Goal: Task Accomplishment & Management: Manage account settings

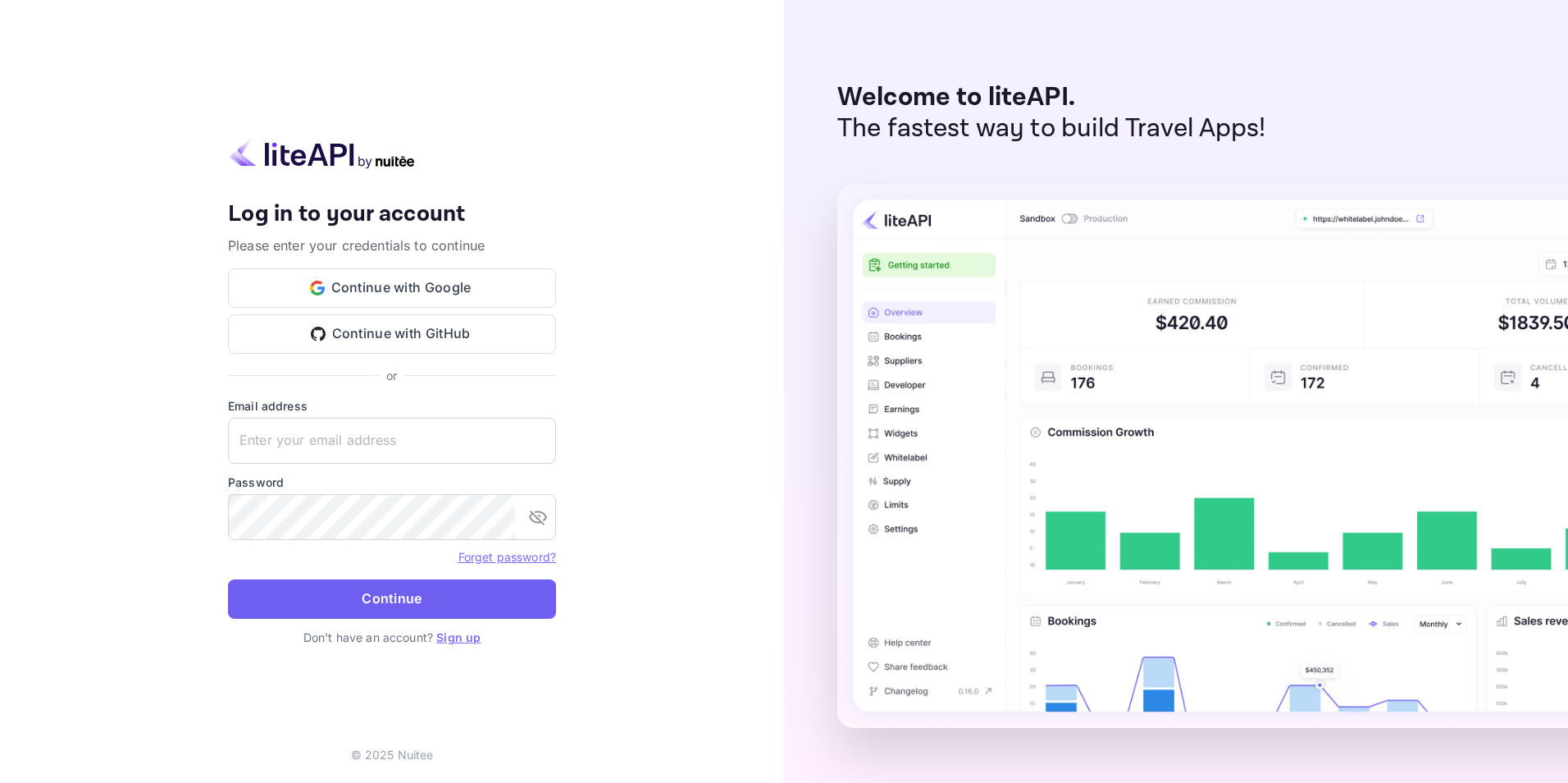
type input "[EMAIL_ADDRESS][DOMAIN_NAME]"
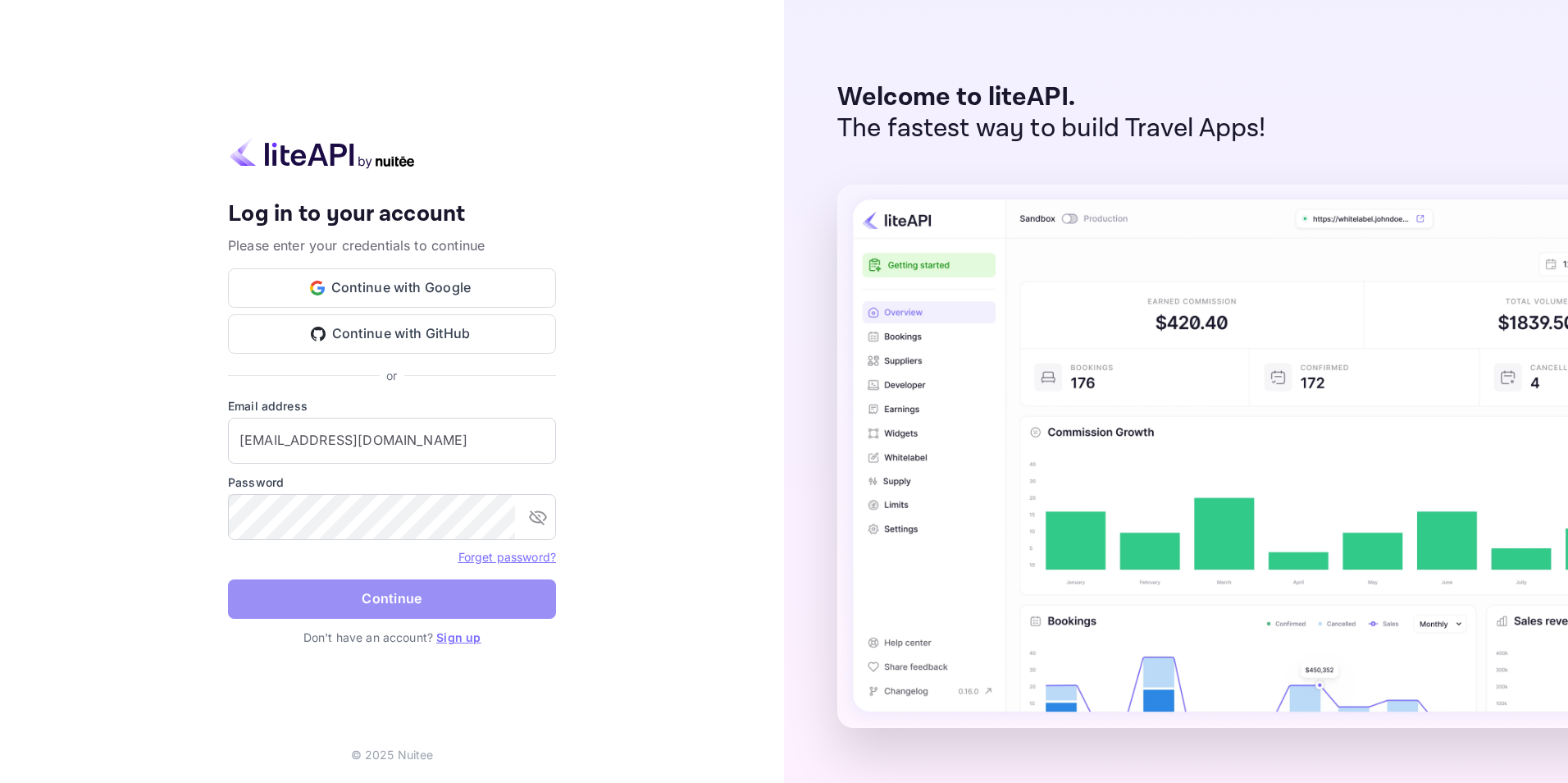
click at [384, 593] on button "Continue" at bounding box center [392, 598] width 328 height 39
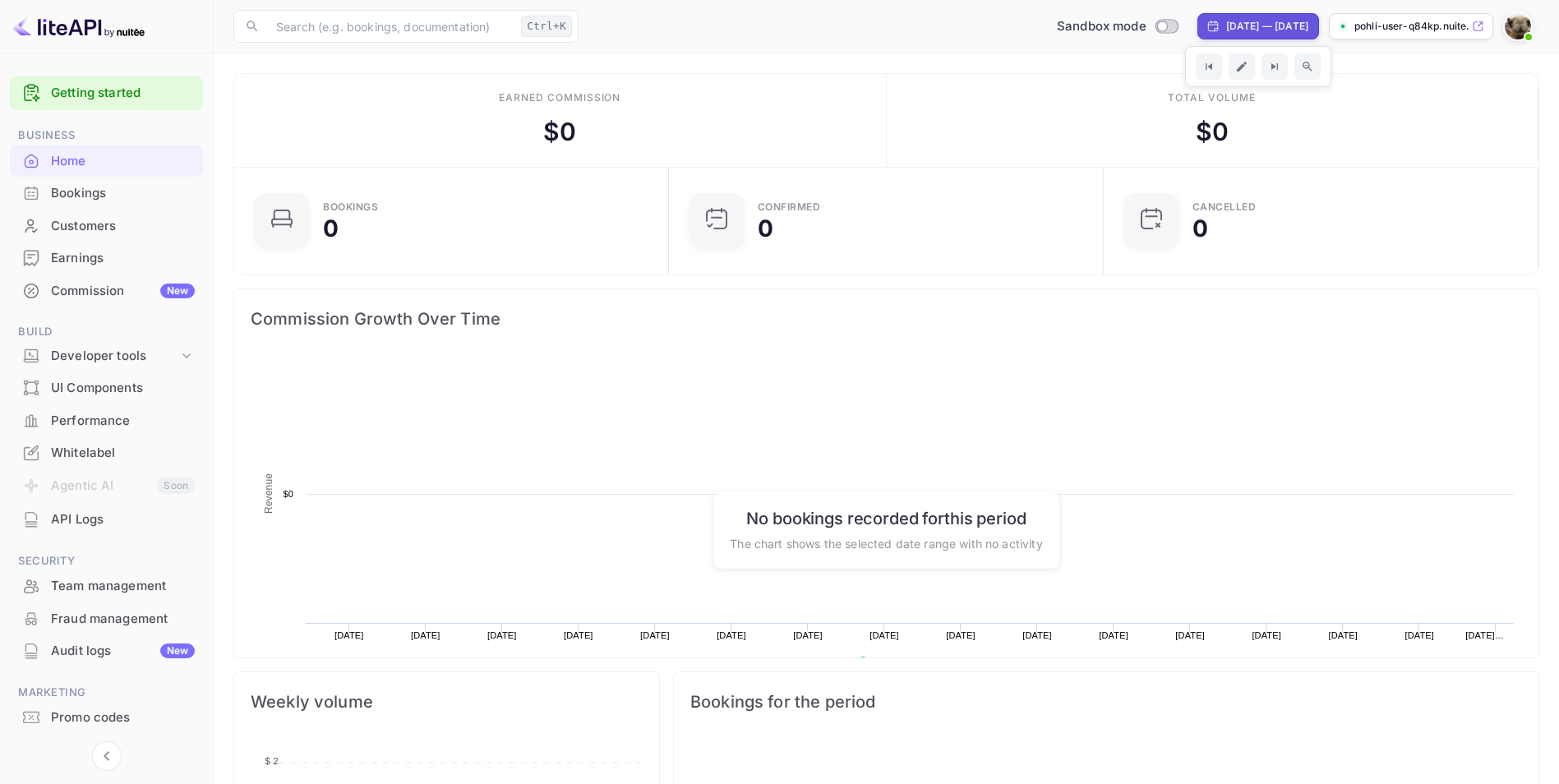
scroll to position [255, 413]
click at [1399, 24] on p "pohli-user-q84kp.nuite..." at bounding box center [1411, 26] width 114 height 14
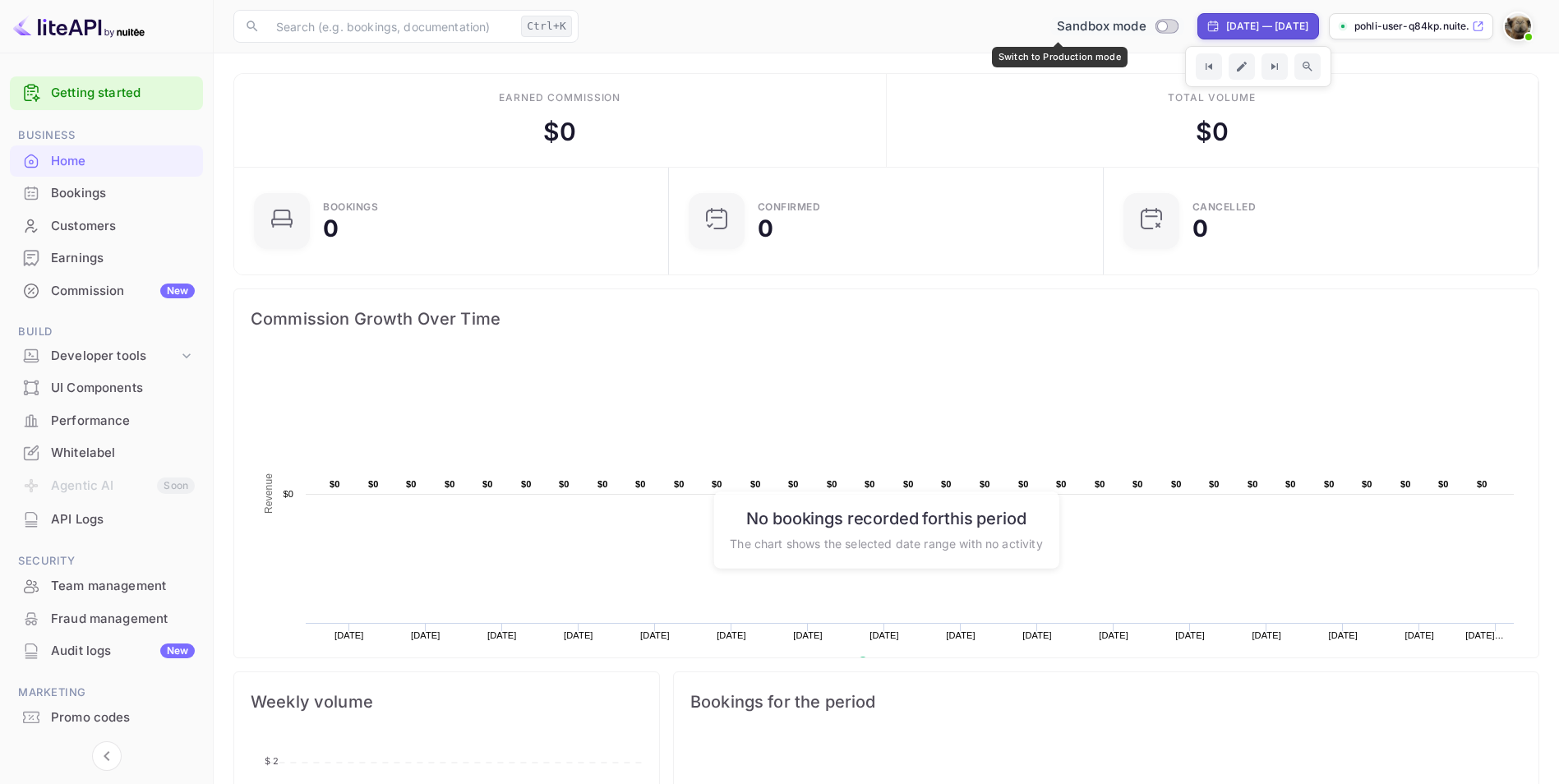
click at [1145, 27] on input "Switch to Production mode" at bounding box center [1162, 25] width 33 height 11
checkbox input "false"
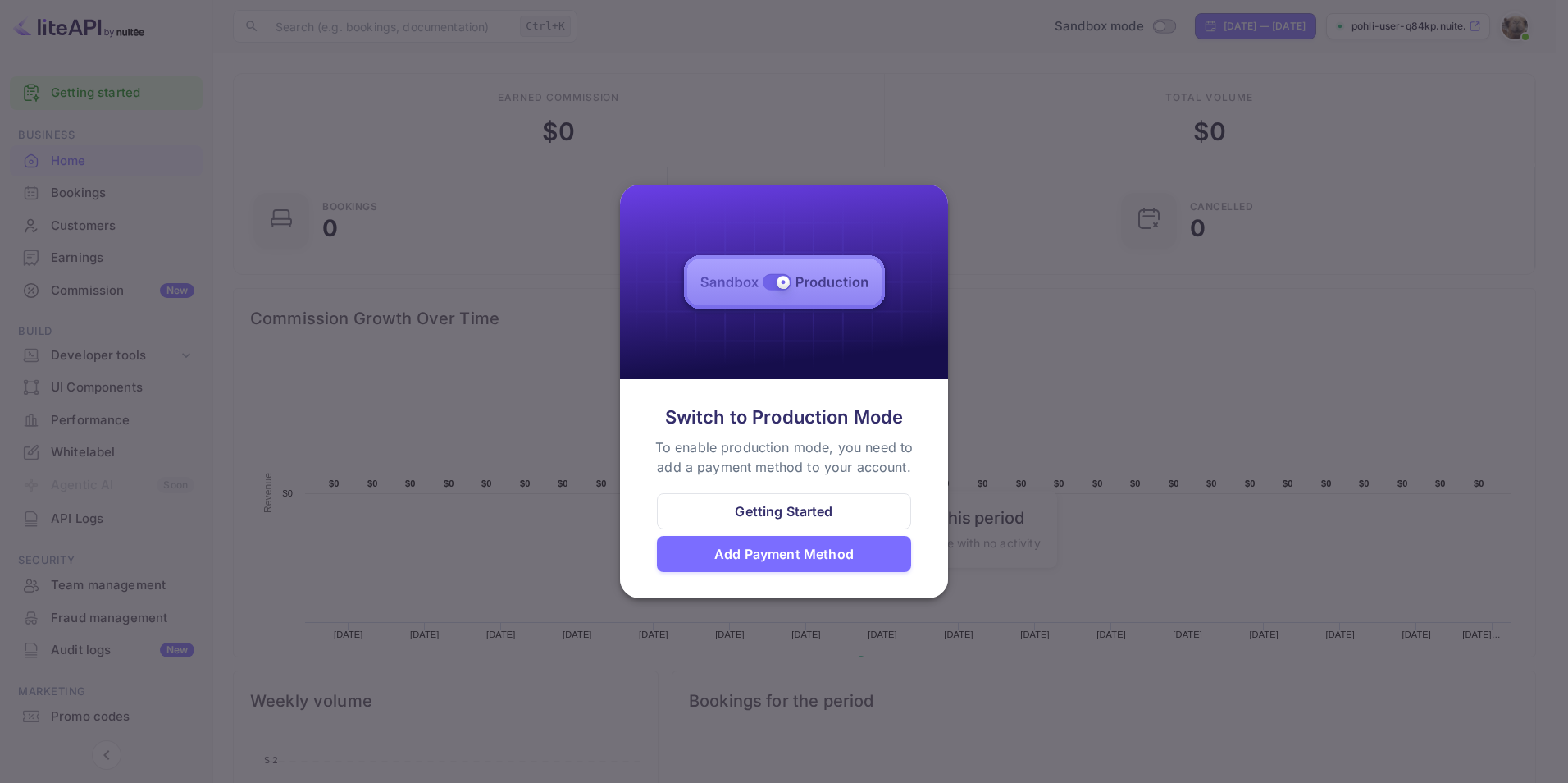
click at [1120, 359] on div at bounding box center [784, 391] width 1568 height 783
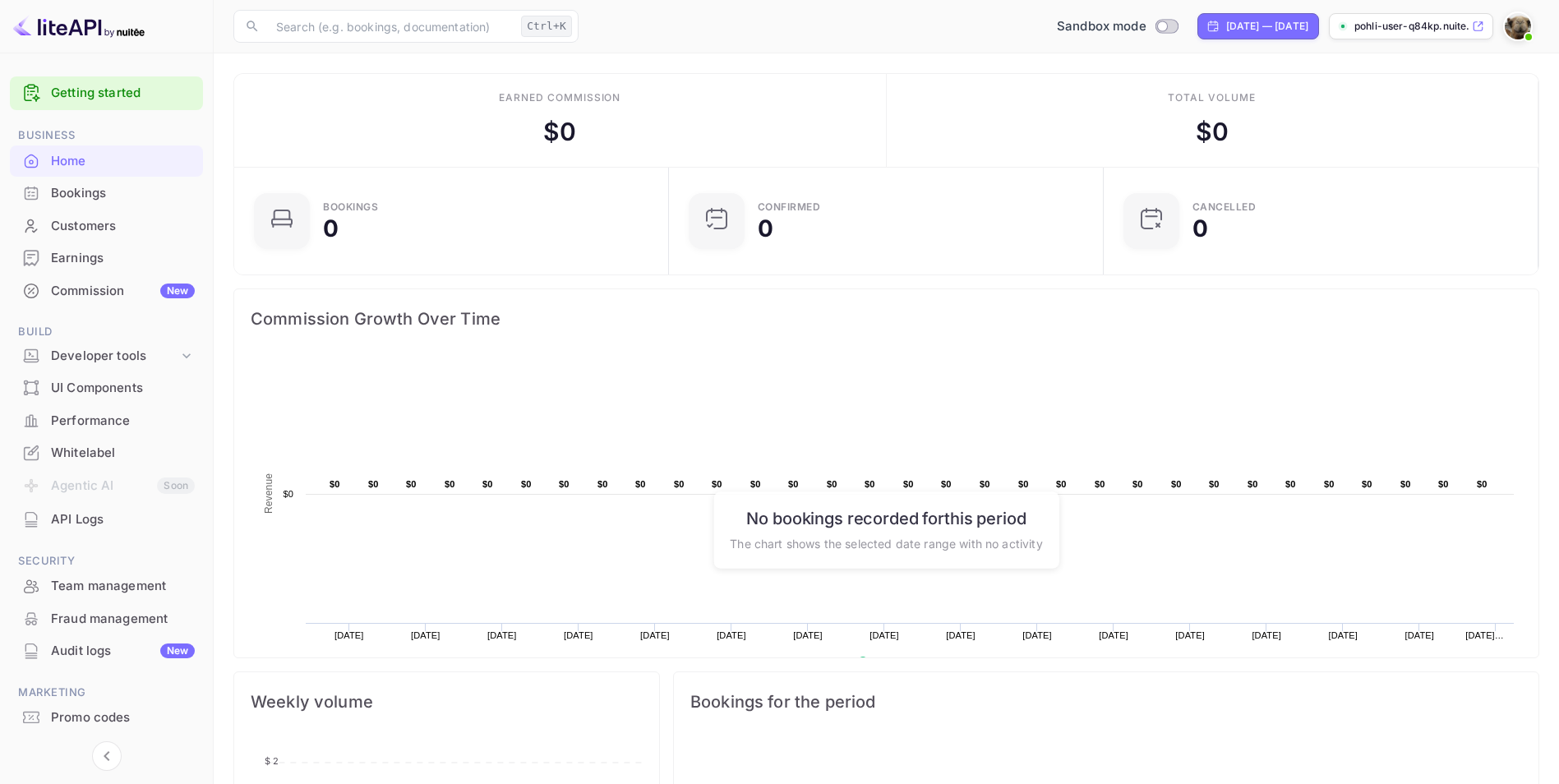
click at [1512, 28] on img at bounding box center [1518, 26] width 26 height 26
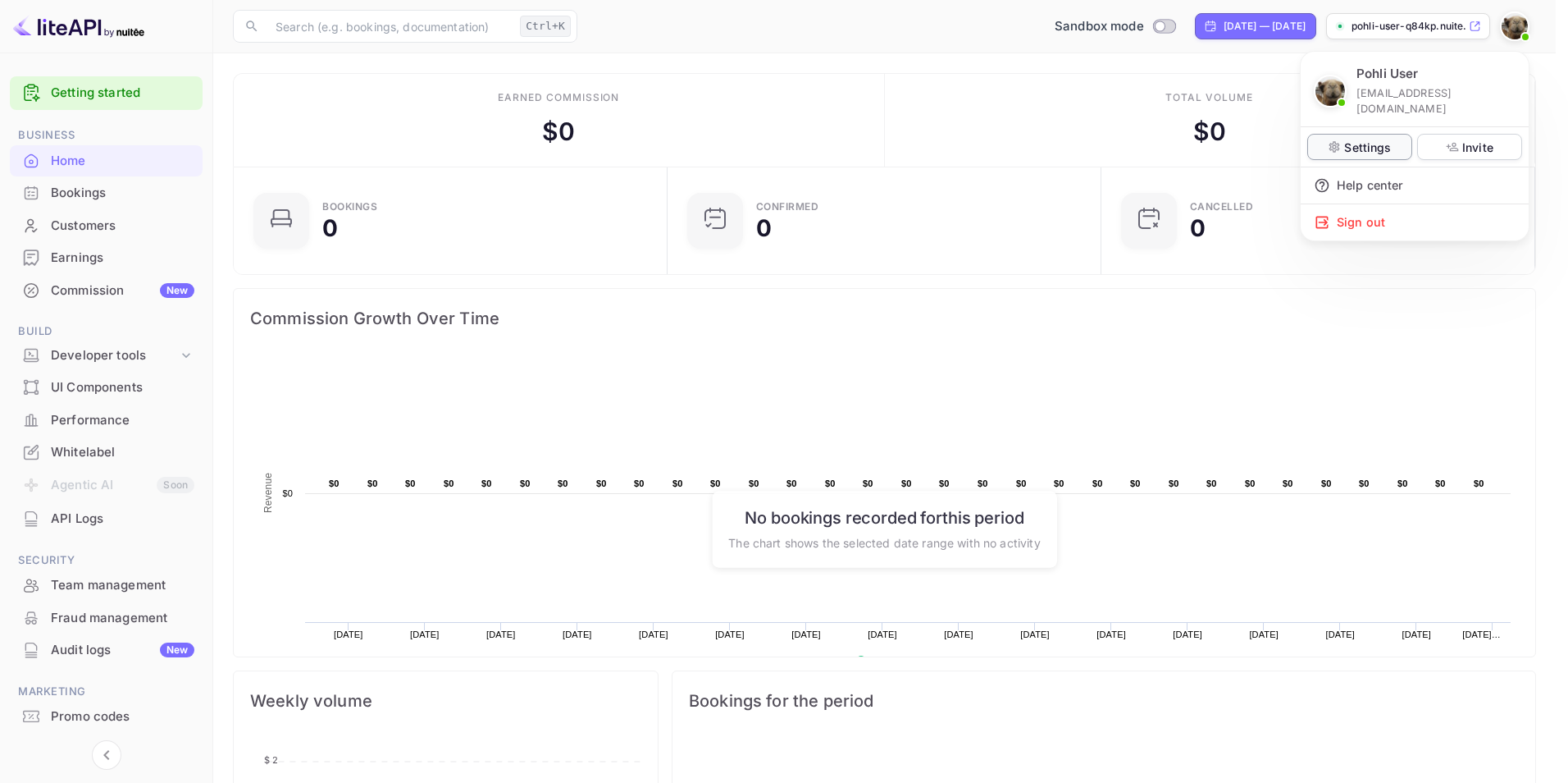
click at [1355, 139] on p "Settings" at bounding box center [1367, 147] width 47 height 17
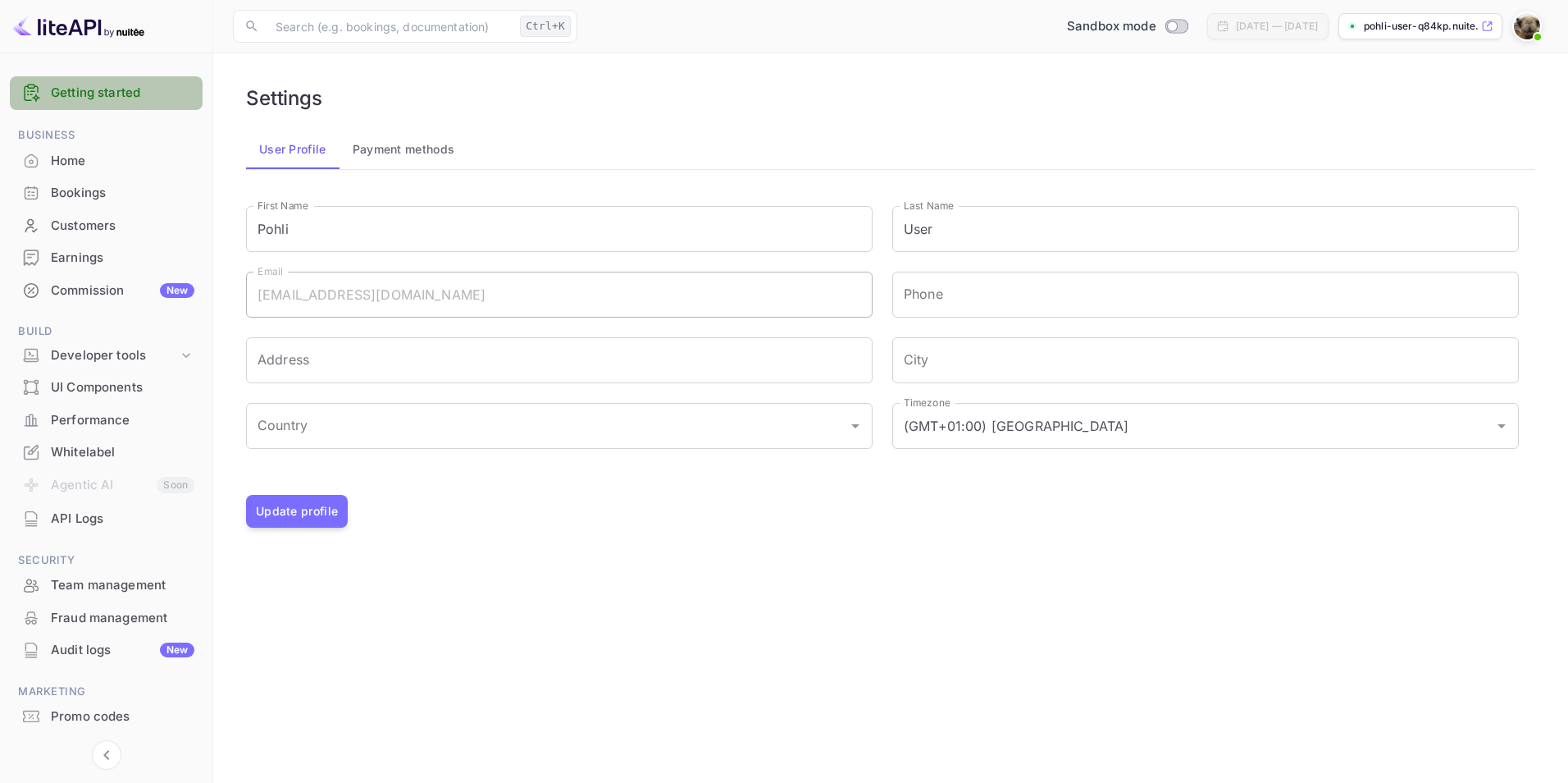
click at [93, 96] on link "Getting started" at bounding box center [122, 94] width 143 height 19
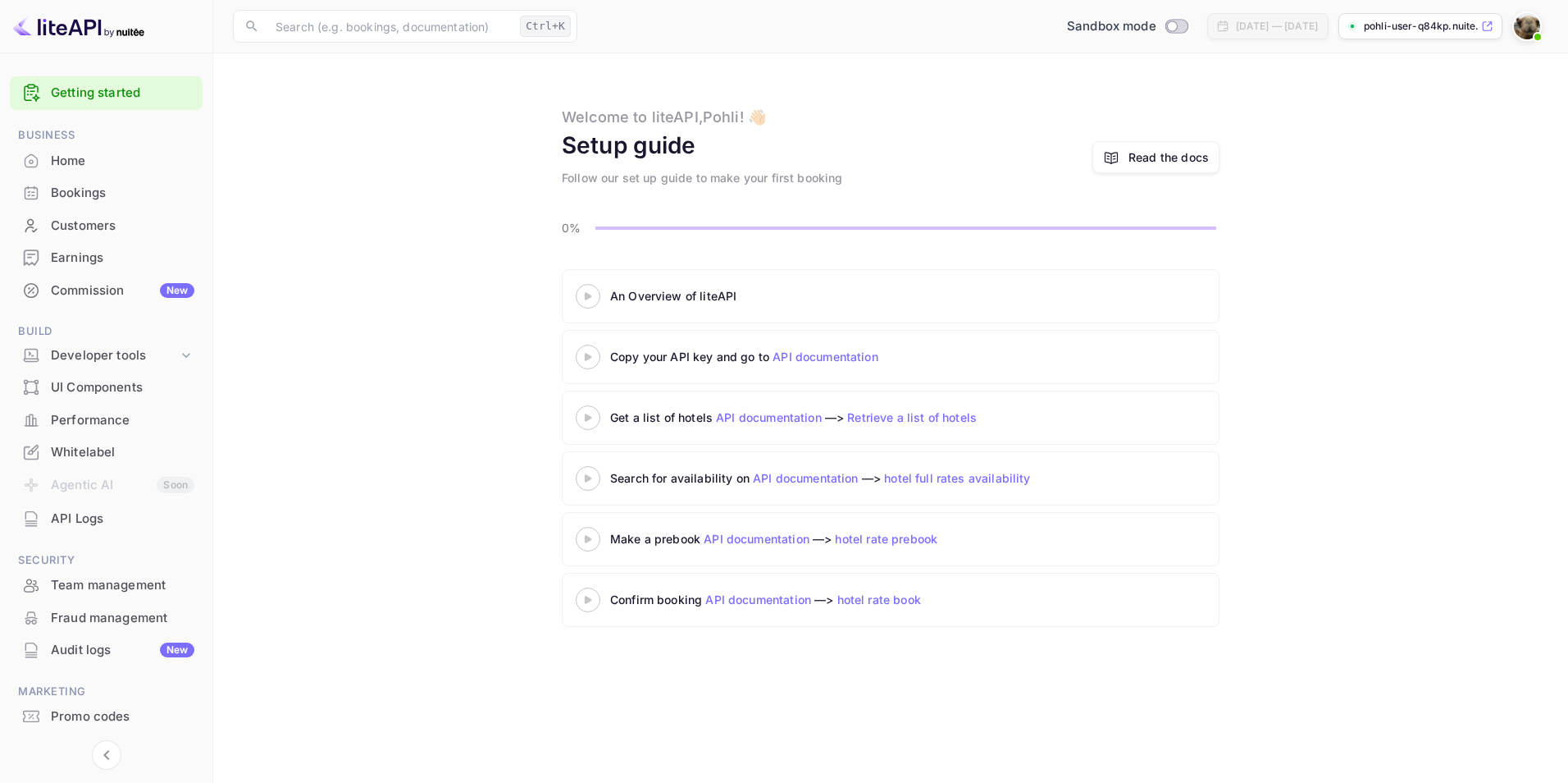
click at [589, 355] on icon at bounding box center [588, 357] width 57 height 9
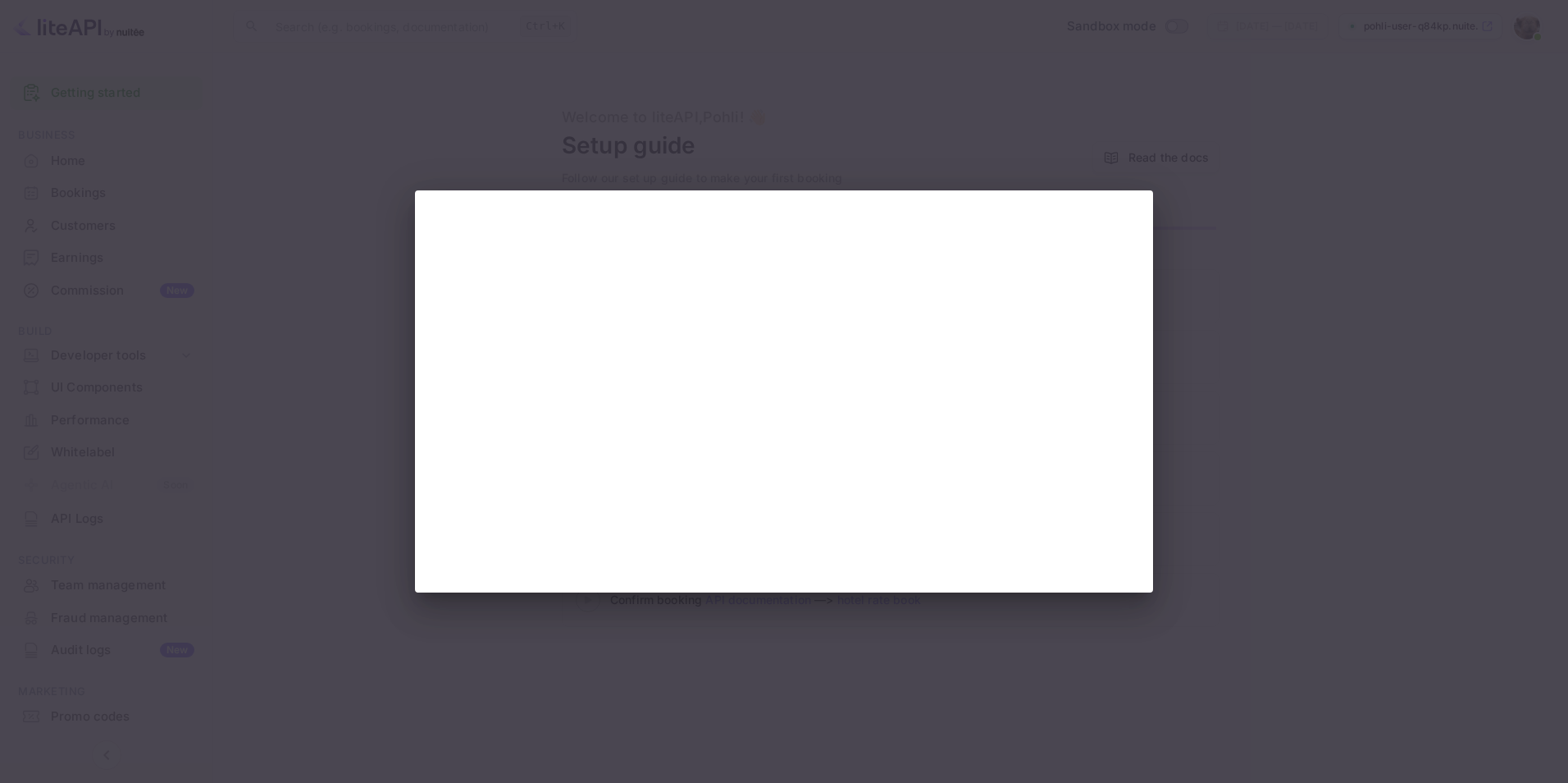
click at [1266, 239] on div at bounding box center [784, 391] width 1568 height 783
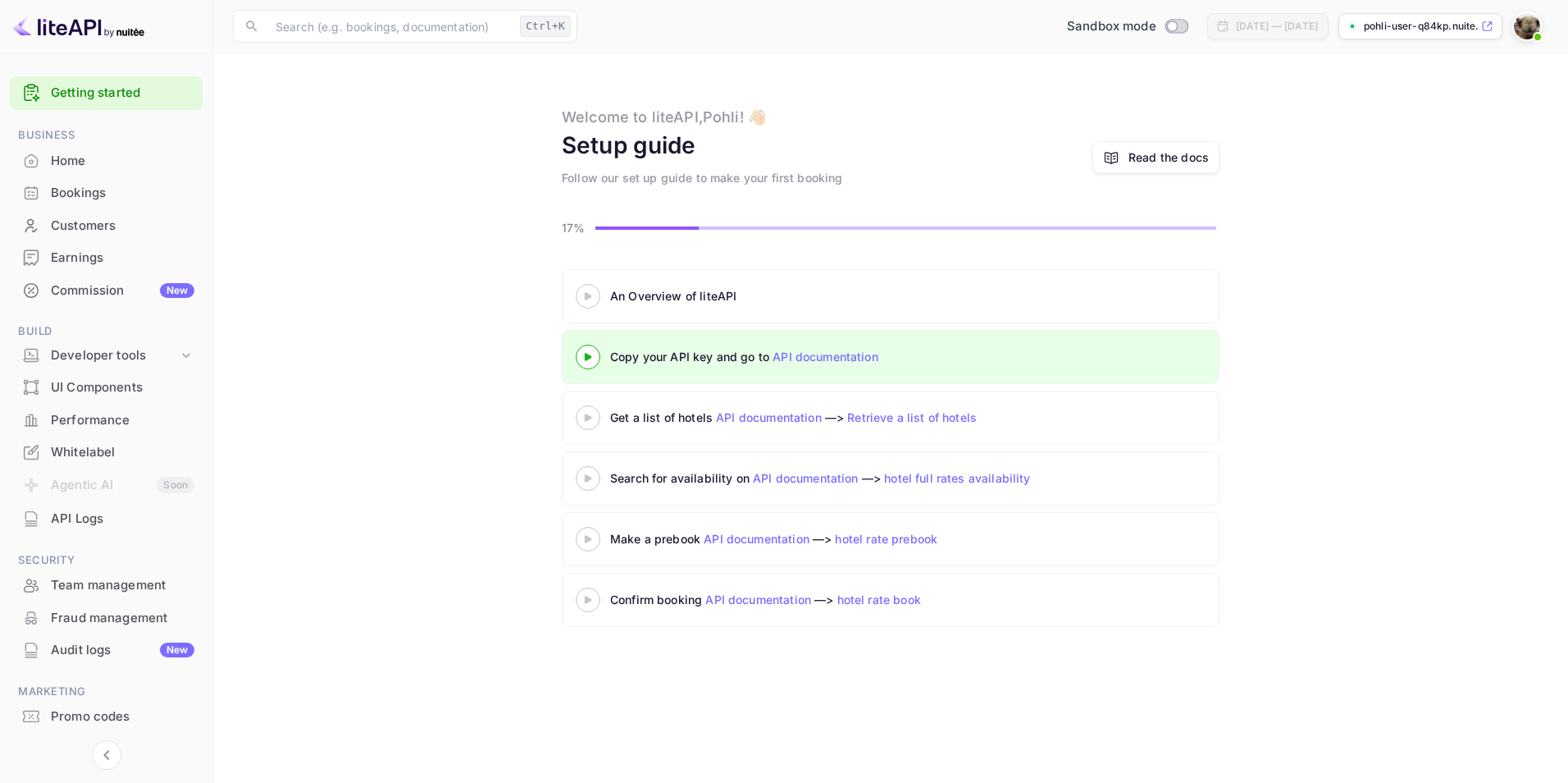
click at [1428, 26] on p "pohli-user-q84kp.nuite..." at bounding box center [1420, 26] width 114 height 14
click at [1532, 21] on img at bounding box center [1526, 26] width 26 height 26
click at [1386, 139] on p "Settings" at bounding box center [1380, 147] width 47 height 17
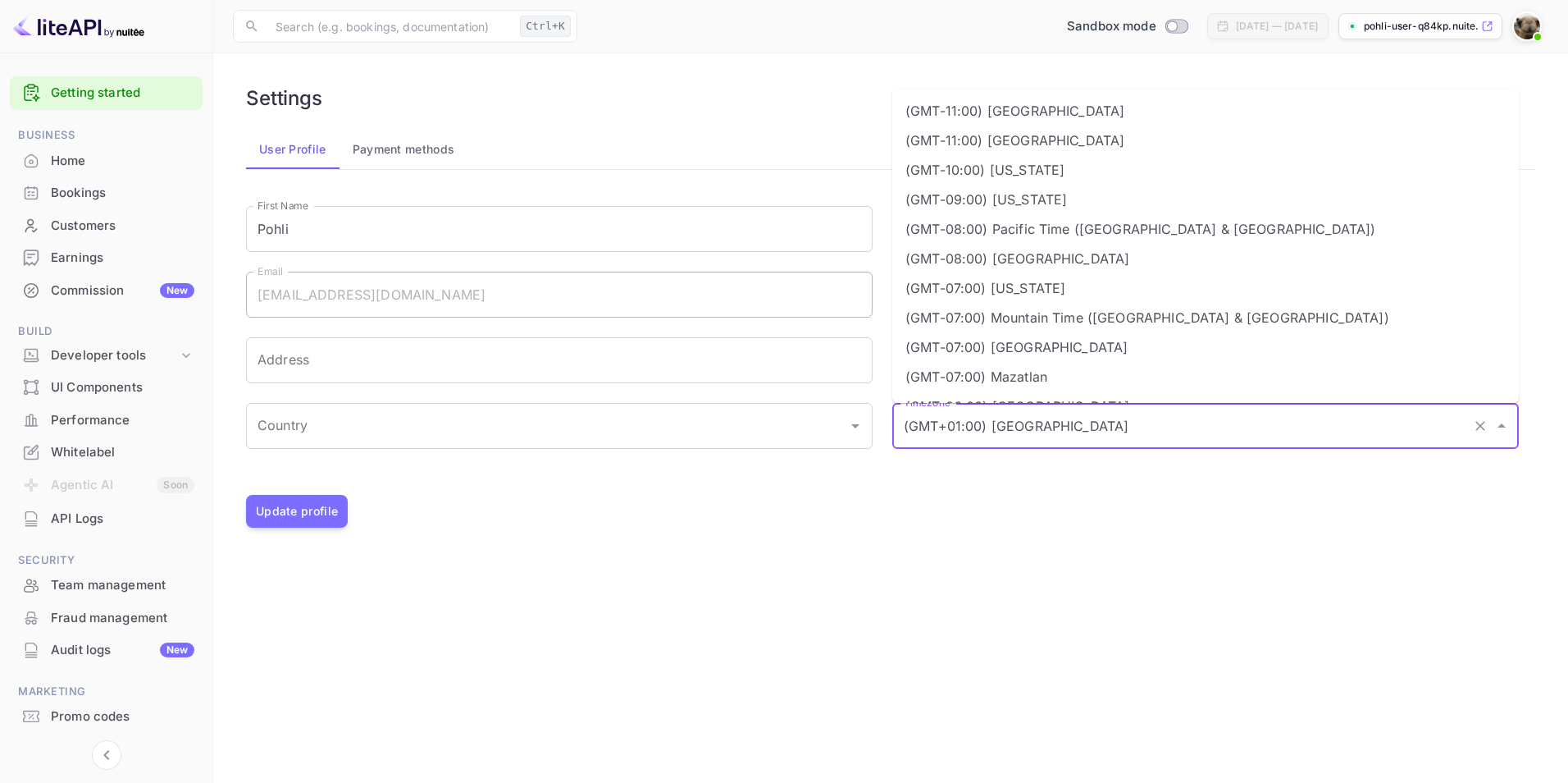
click at [985, 418] on input "(GMT+01:00) [GEOGRAPHIC_DATA]" at bounding box center [1183, 425] width 566 height 32
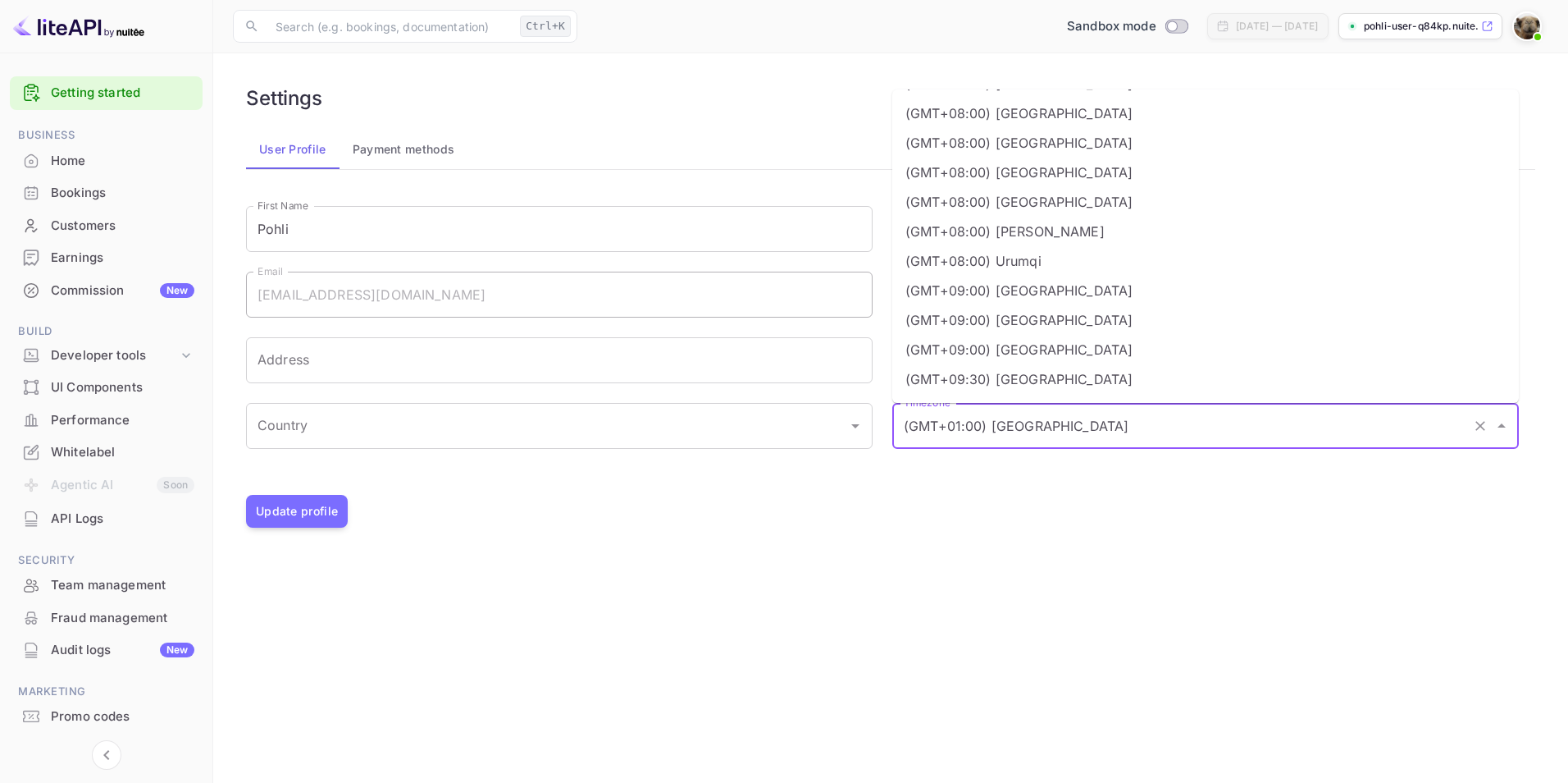
scroll to position [2626, 0]
click at [969, 120] on li "(GMT+08:00) [GEOGRAPHIC_DATA]" at bounding box center [1206, 113] width 627 height 30
type input "(GMT+08:00) [GEOGRAPHIC_DATA]"
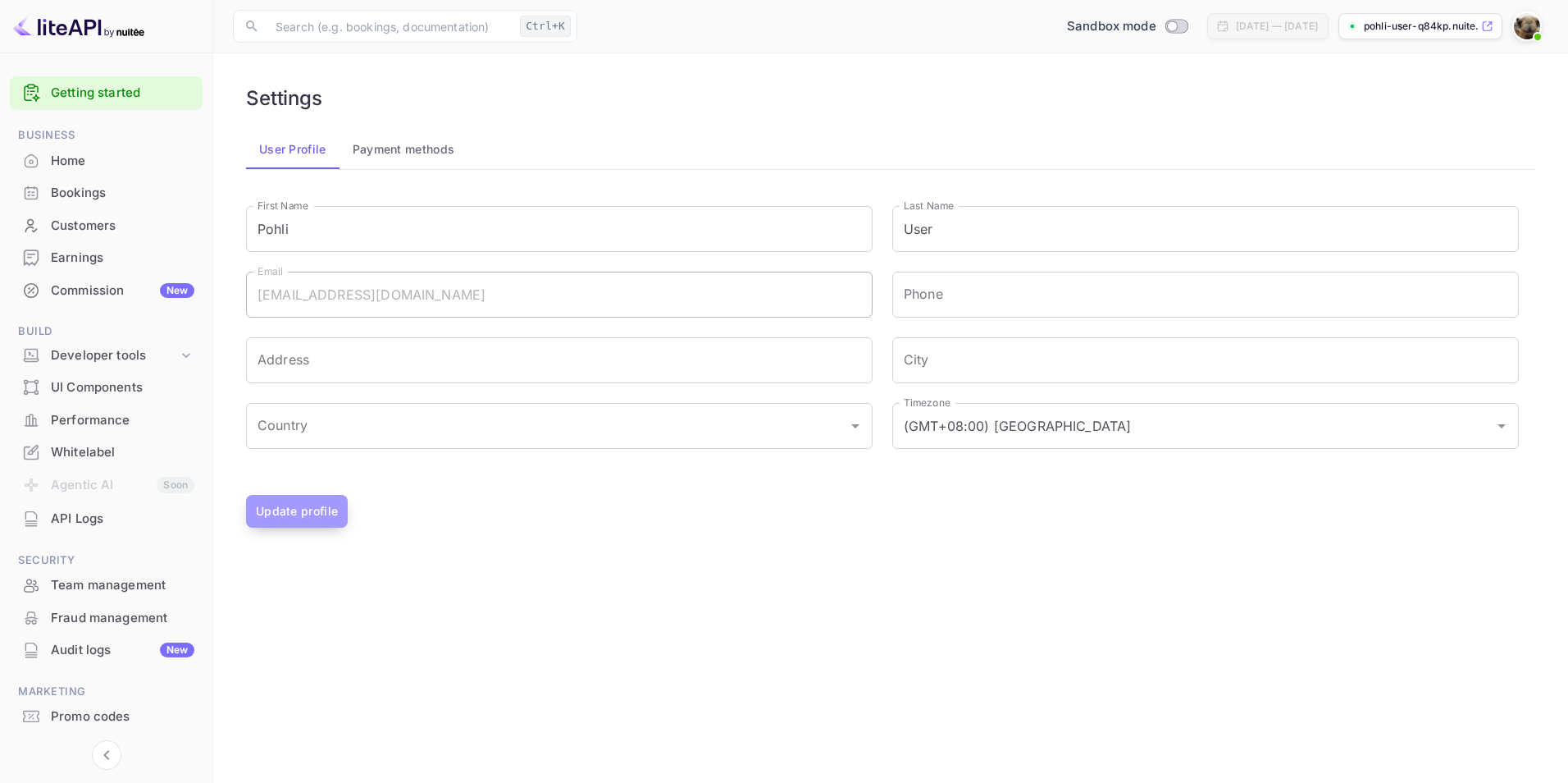
click at [300, 512] on button "Update profile" at bounding box center [296, 511] width 101 height 33
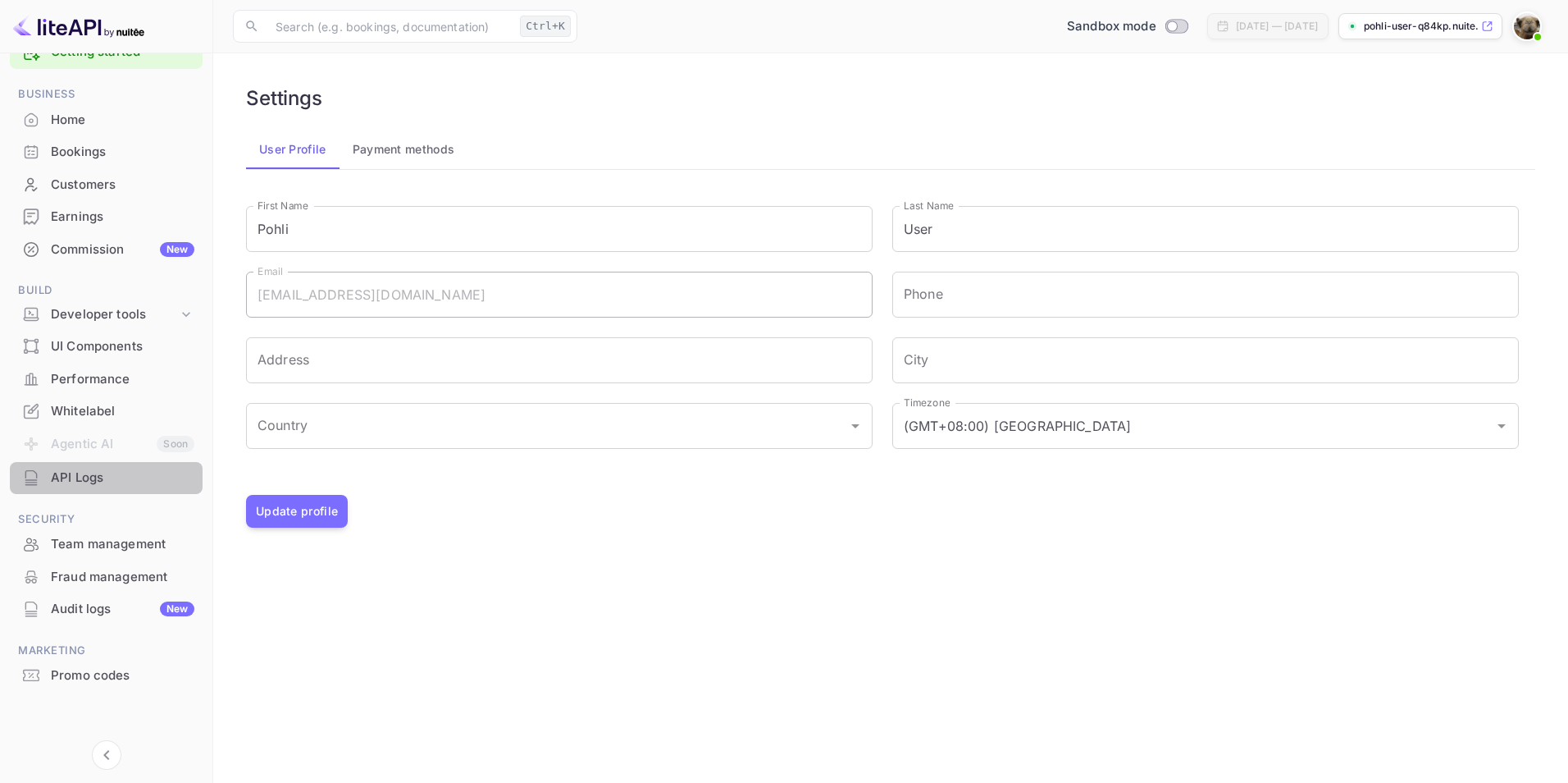
click at [80, 472] on div "API Logs" at bounding box center [122, 478] width 143 height 19
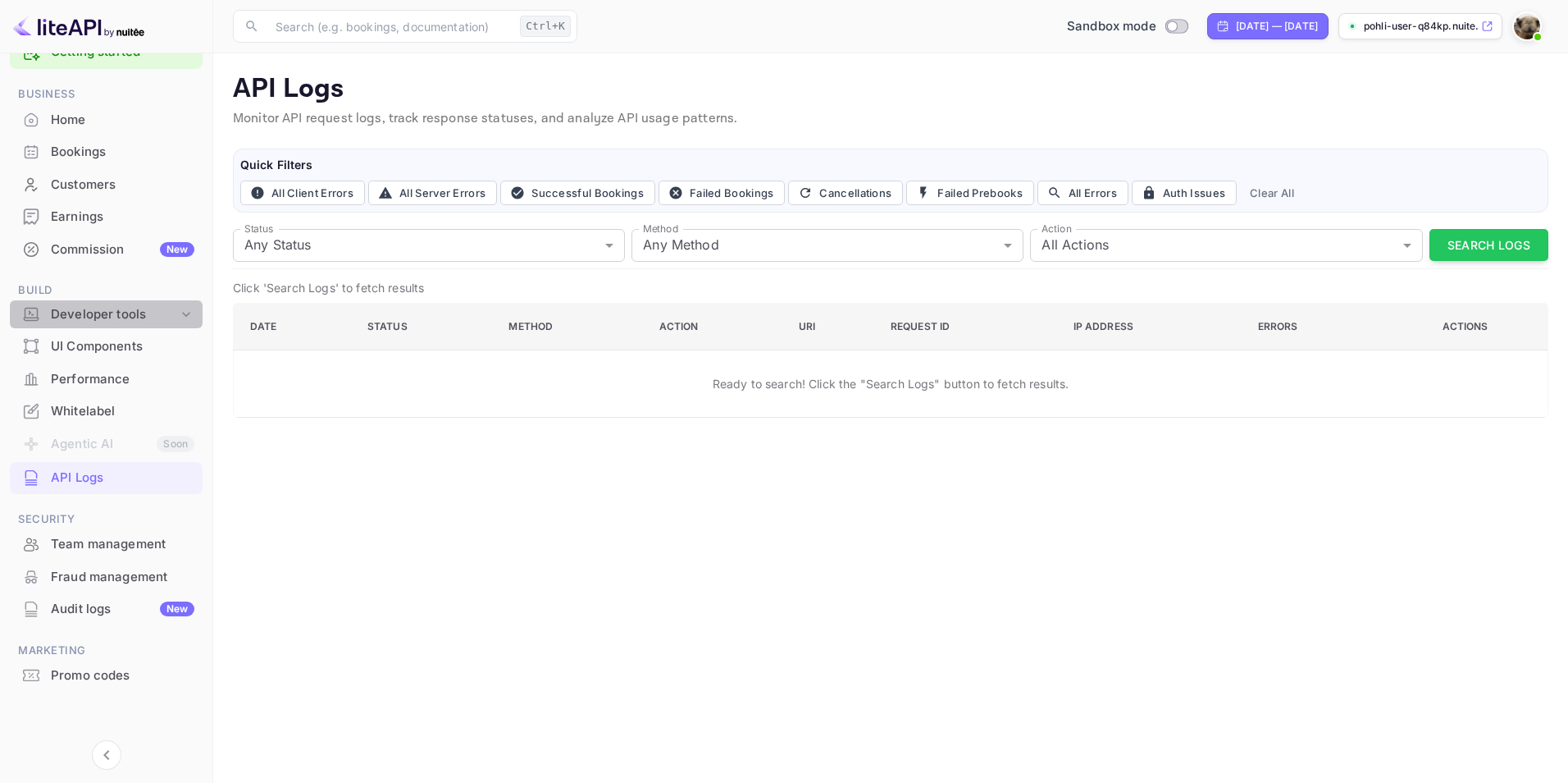
click at [174, 315] on div "Developer tools" at bounding box center [114, 315] width 127 height 19
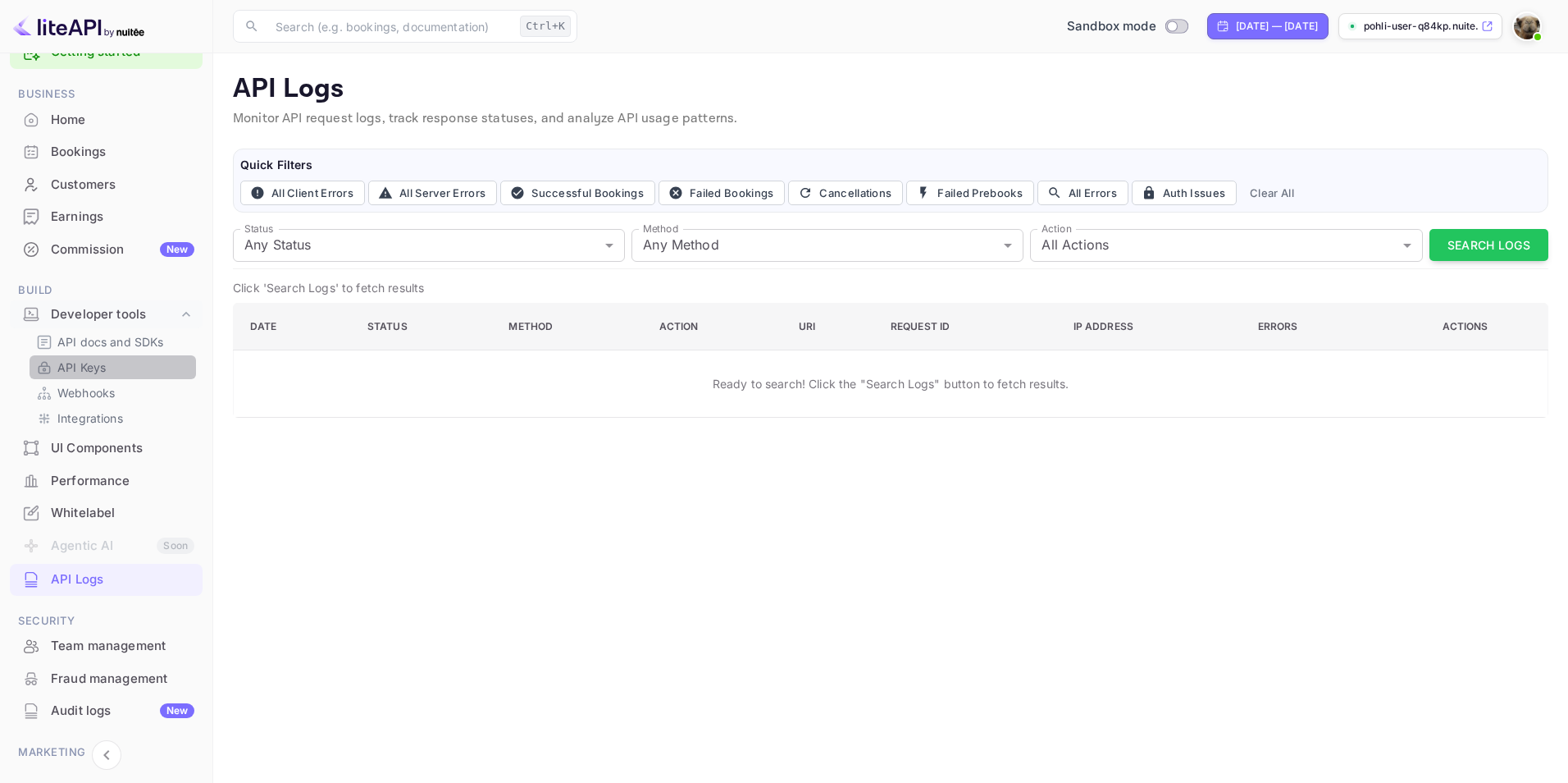
click at [90, 364] on p "API Keys" at bounding box center [81, 367] width 49 height 17
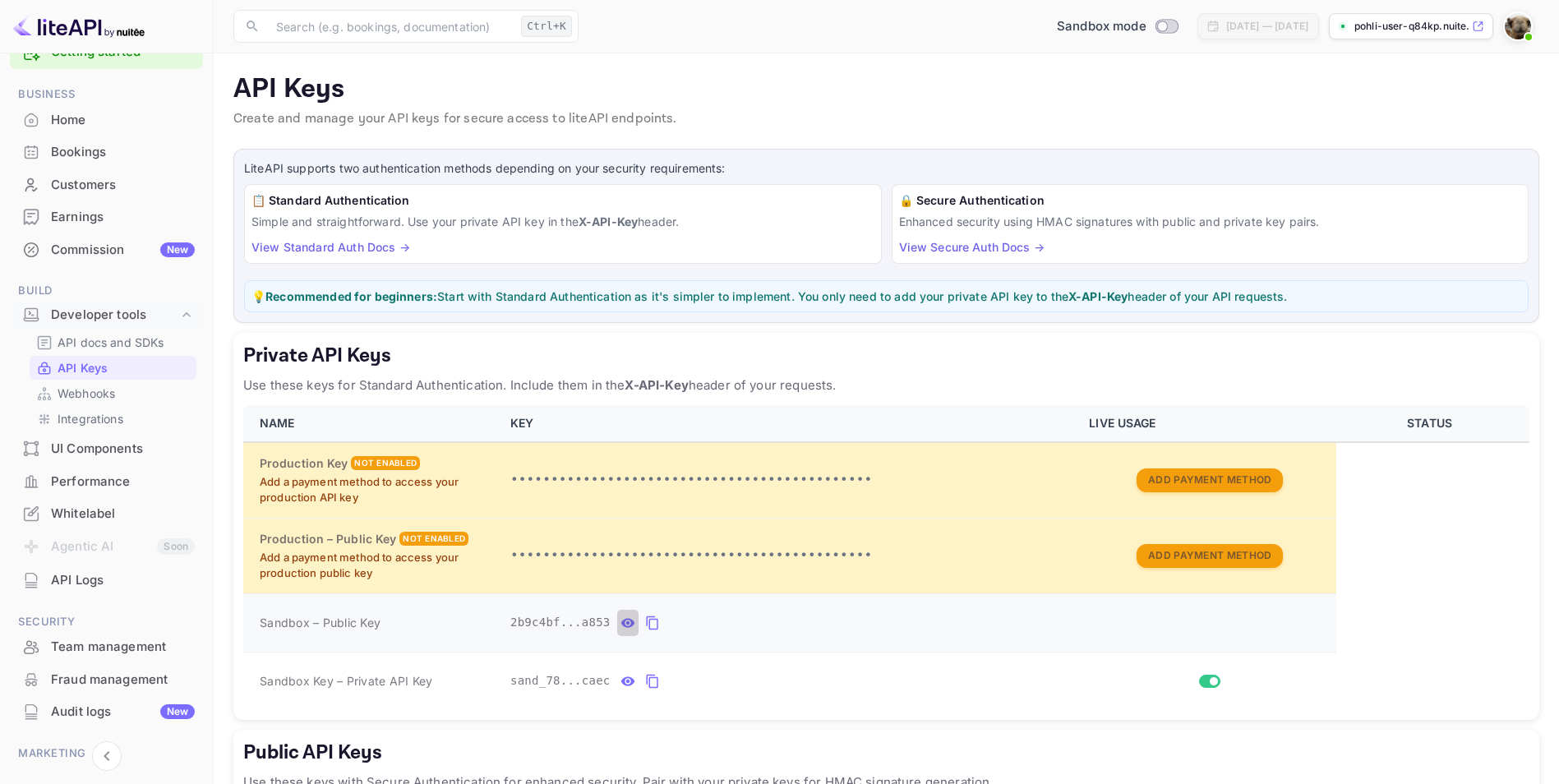
click at [621, 620] on icon "private api keys table" at bounding box center [627, 622] width 14 height 20
click at [802, 623] on icon "private api keys table" at bounding box center [808, 622] width 14 height 20
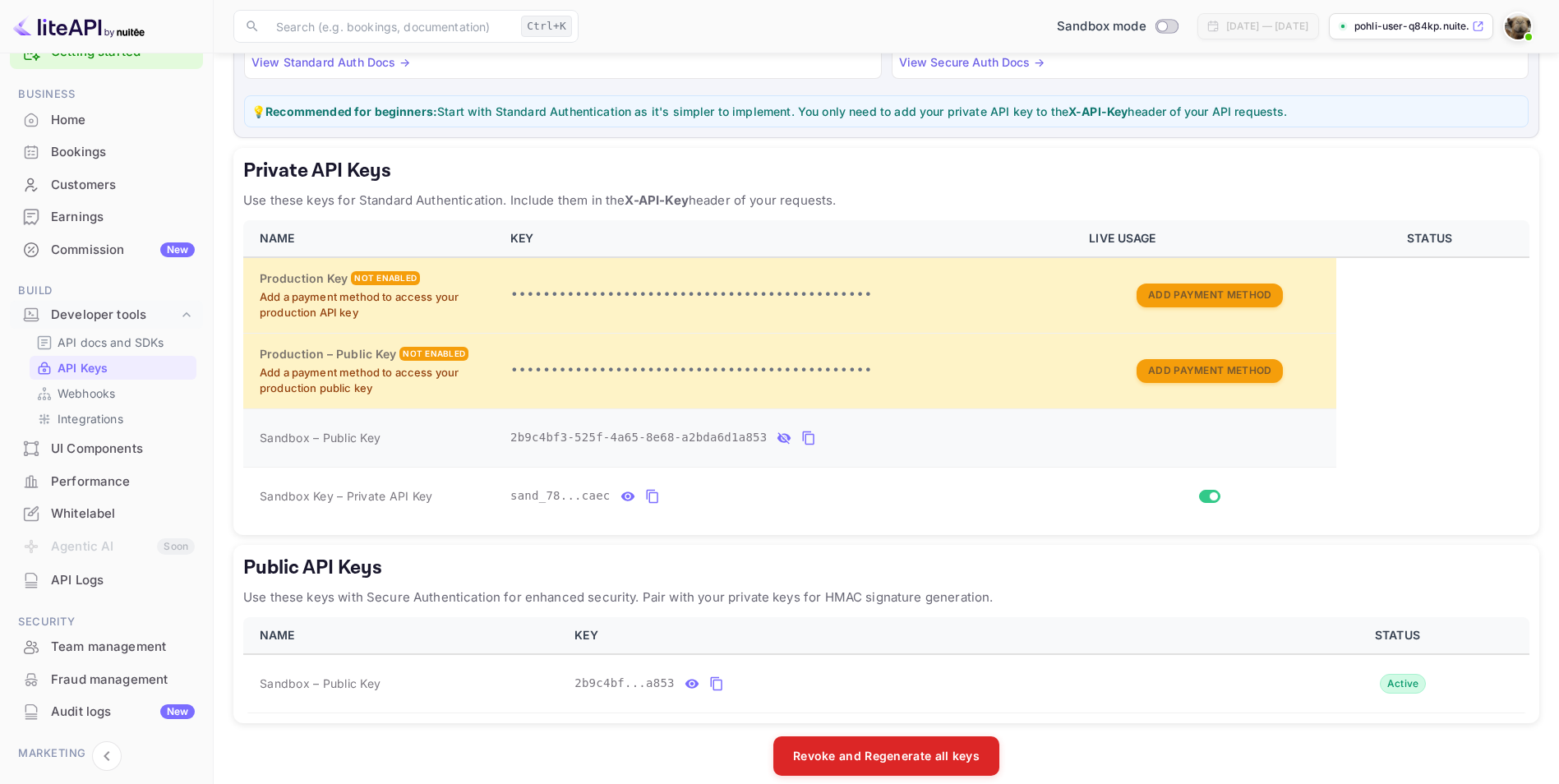
scroll to position [203, 0]
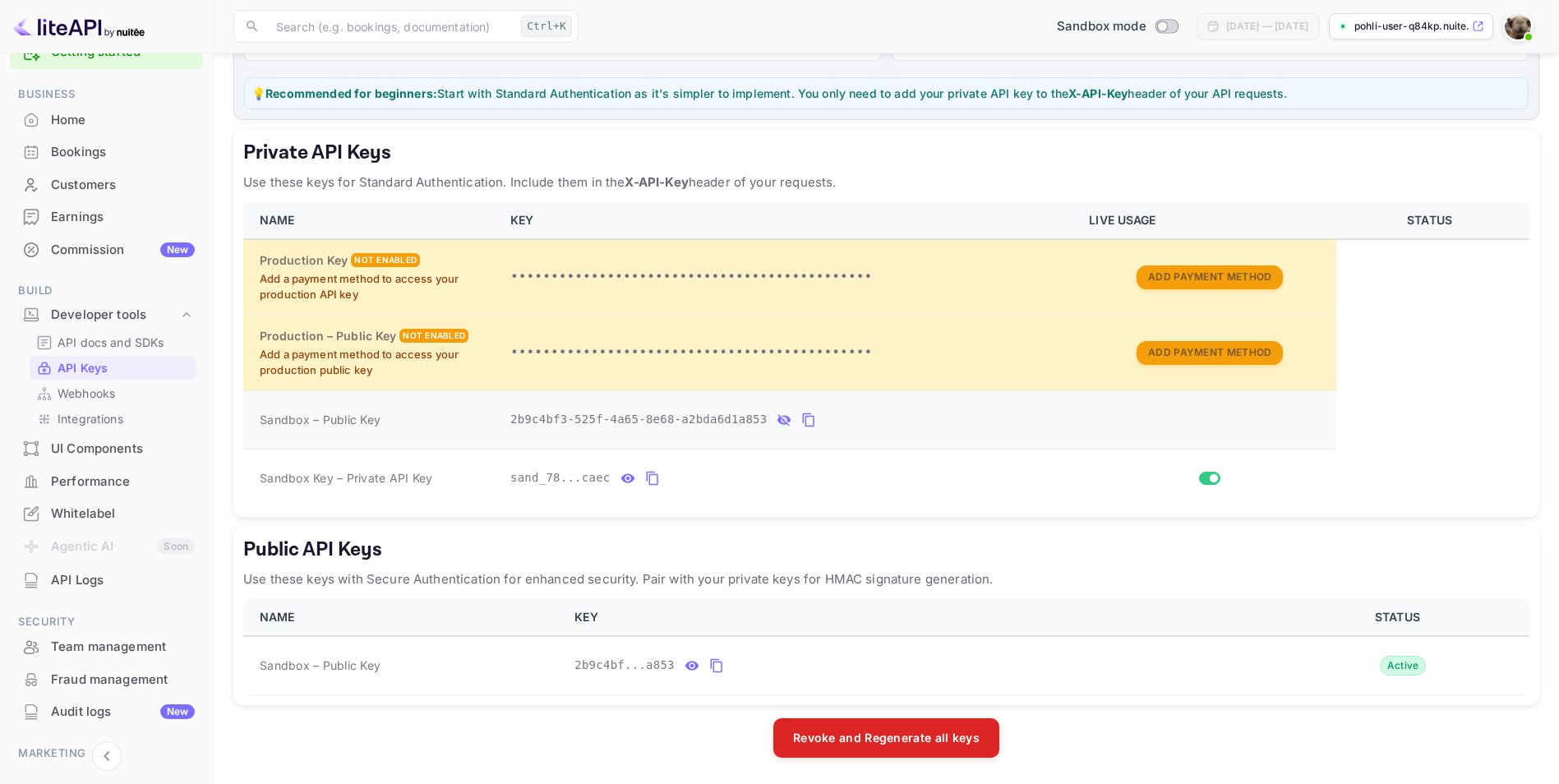
click at [802, 417] on icon "private api keys table" at bounding box center [808, 419] width 14 height 20
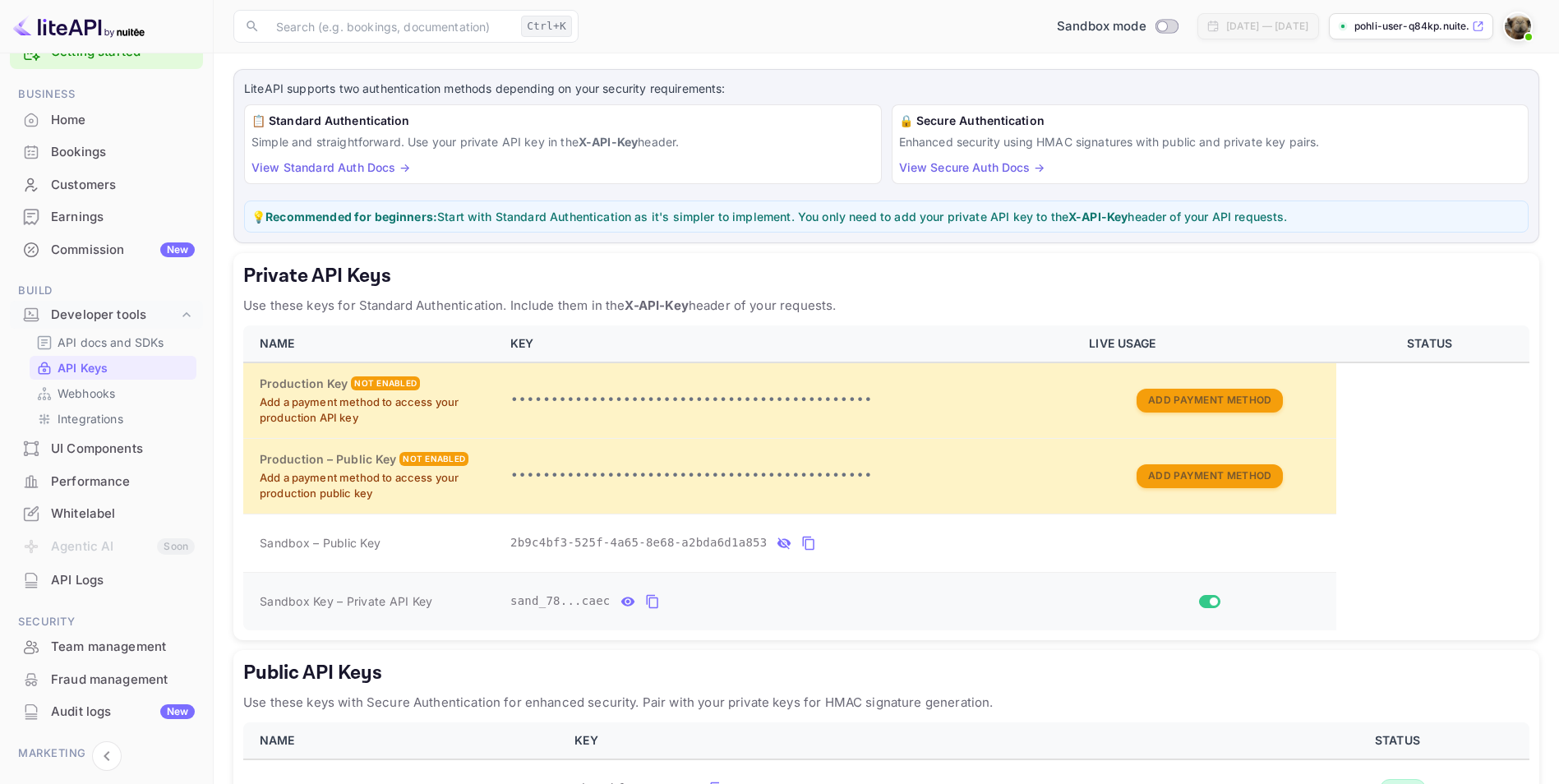
scroll to position [0, 0]
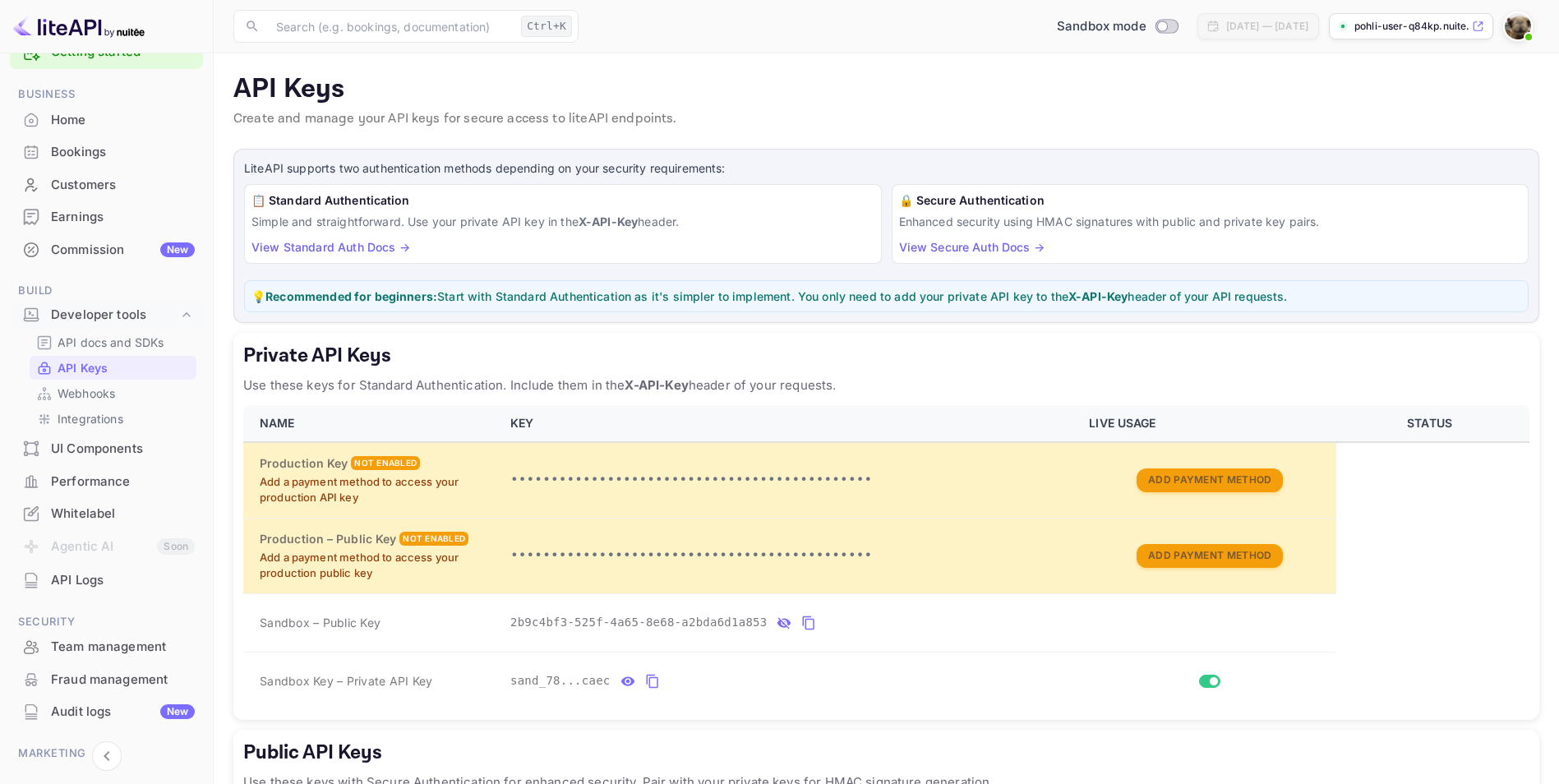
click at [330, 246] on link "View Standard Auth Docs →" at bounding box center [331, 247] width 159 height 14
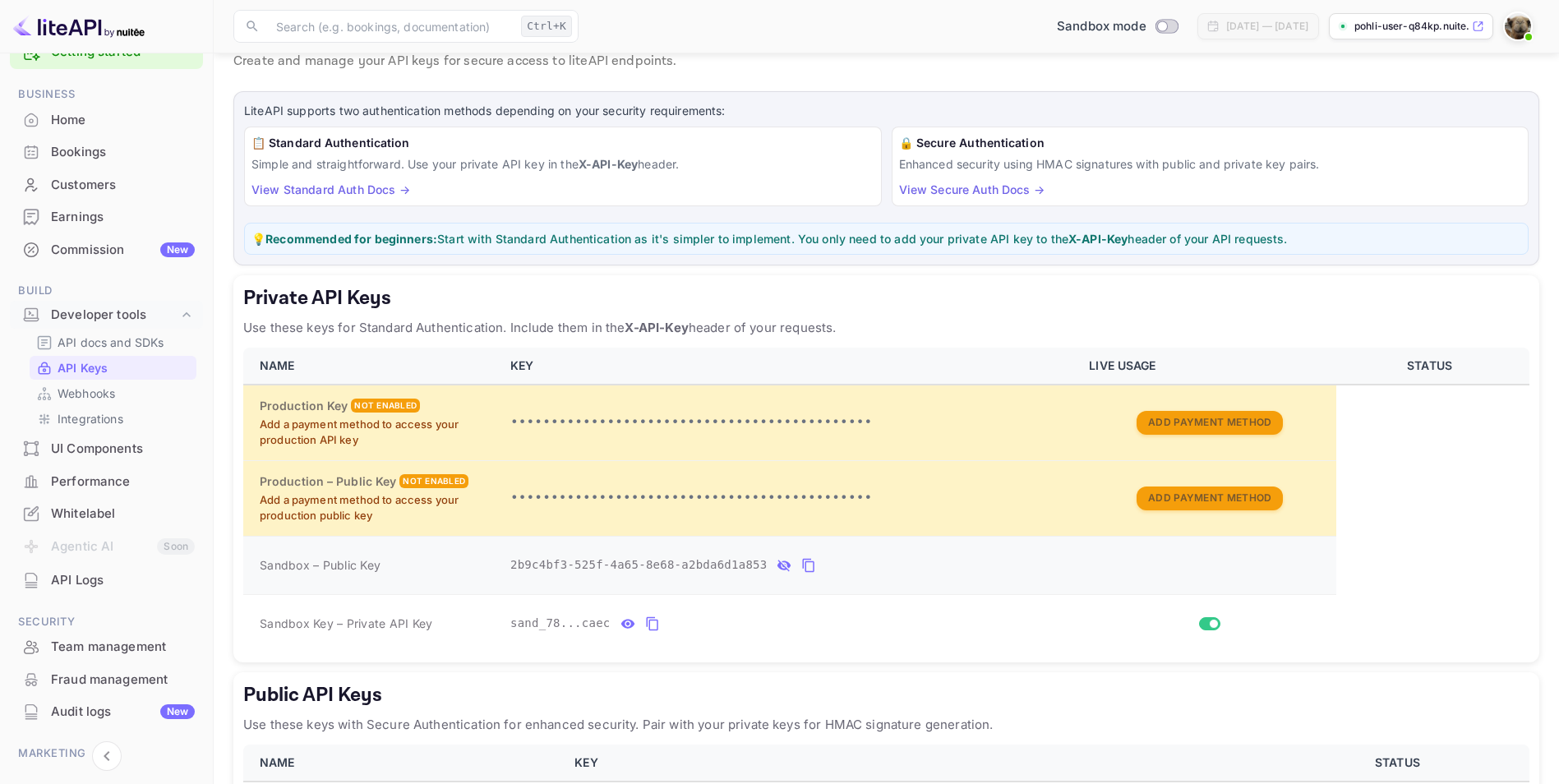
scroll to position [78, 0]
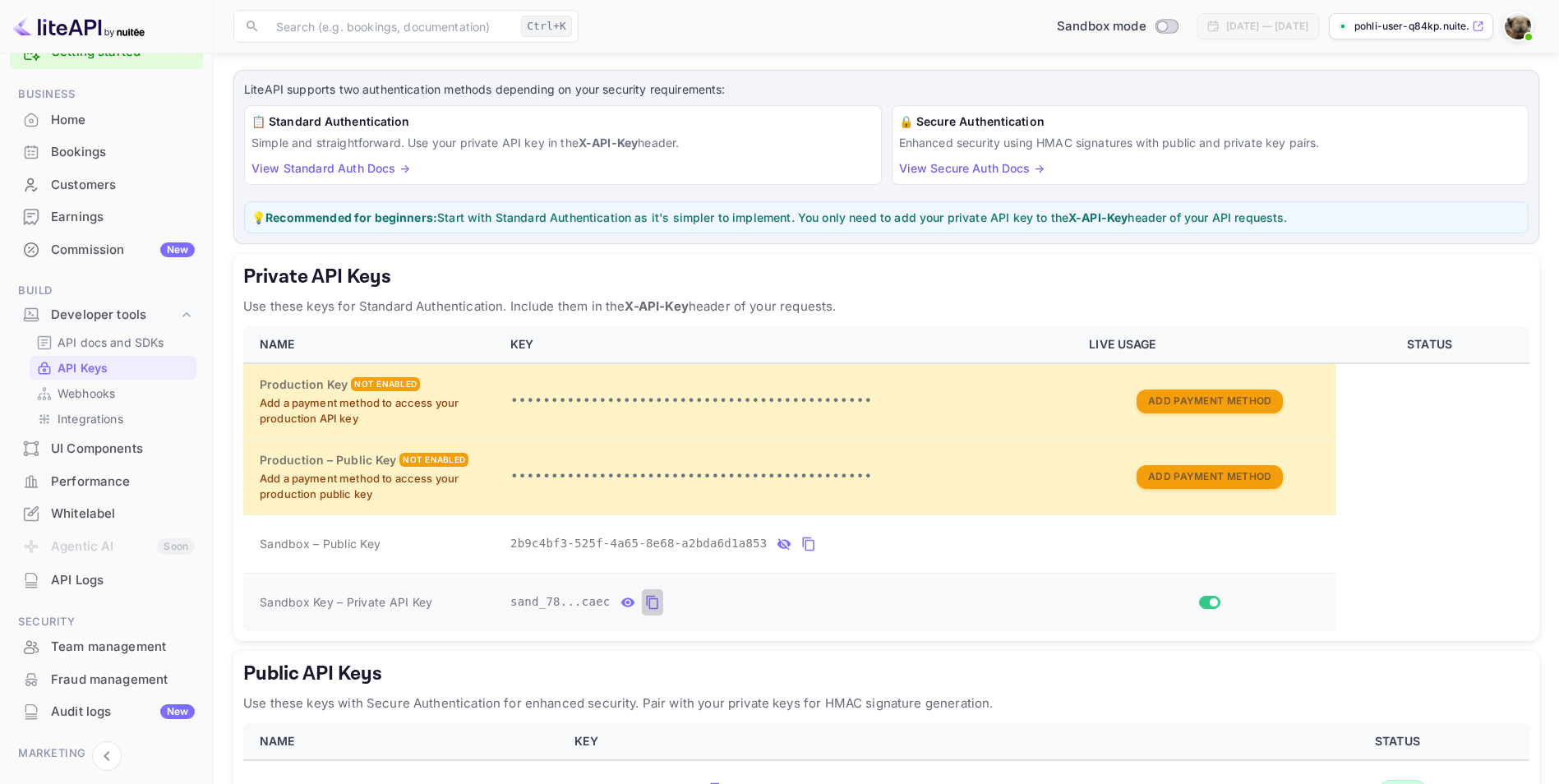
click at [646, 600] on icon "private api keys table" at bounding box center [652, 602] width 14 height 20
click at [1409, 533] on table "NAME KEY LIVE USAGE STATUS Production Key Not enabled Add a payment method to a…" at bounding box center [886, 479] width 1286 height 304
